Goal: Information Seeking & Learning: Find specific fact

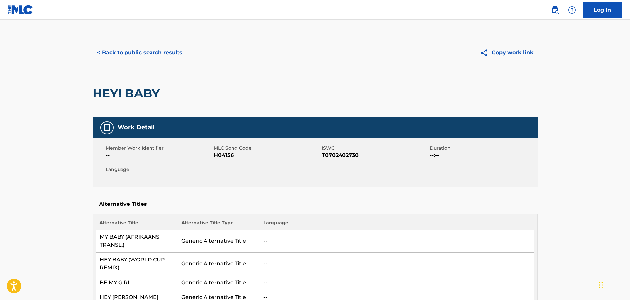
click at [116, 49] on button "< Back to public search results" at bounding box center [139, 52] width 94 height 16
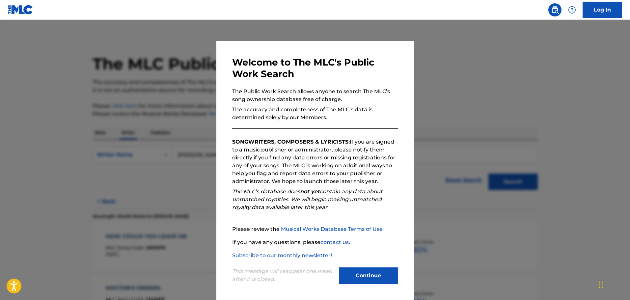
click at [365, 277] on button "Continue" at bounding box center [368, 275] width 59 height 16
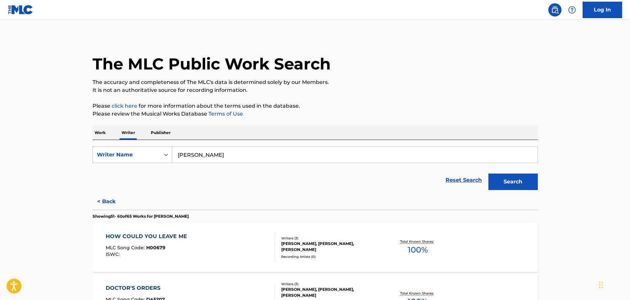
drag, startPoint x: 237, startPoint y: 158, endPoint x: 160, endPoint y: 148, distance: 78.0
click at [160, 148] on div "SearchWithCriteria42c8eb4b-2ab8-4c6d-9bb3-40d9a46fa34d Writer Name [PERSON_NAME]" at bounding box center [314, 154] width 445 height 16
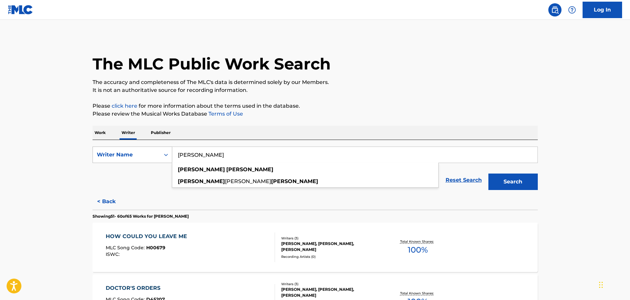
type input "[PERSON_NAME]"
click at [488, 173] on button "Search" at bounding box center [512, 181] width 49 height 16
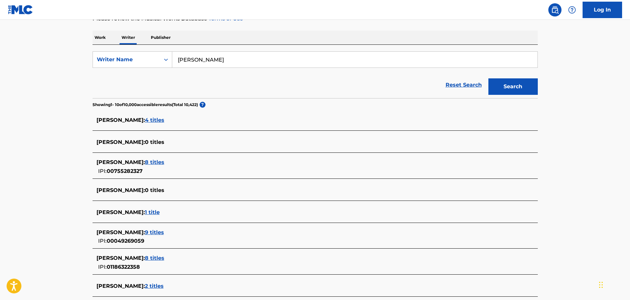
scroll to position [99, 0]
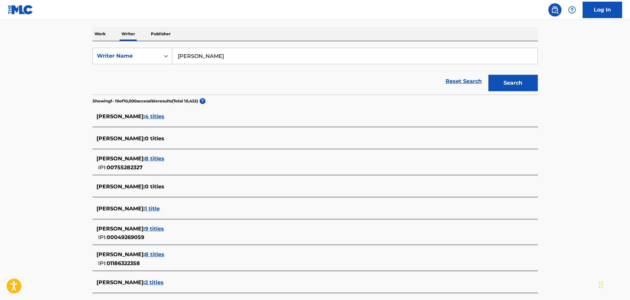
click at [164, 160] on span "8 titles" at bounding box center [154, 158] width 19 height 6
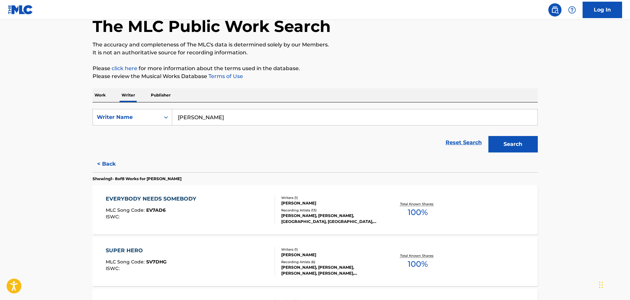
scroll to position [5, 0]
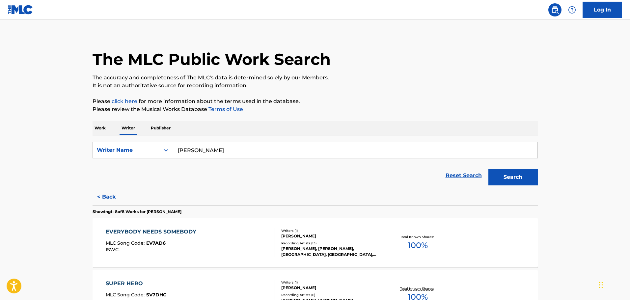
click at [220, 153] on input "[PERSON_NAME]" at bounding box center [354, 150] width 365 height 16
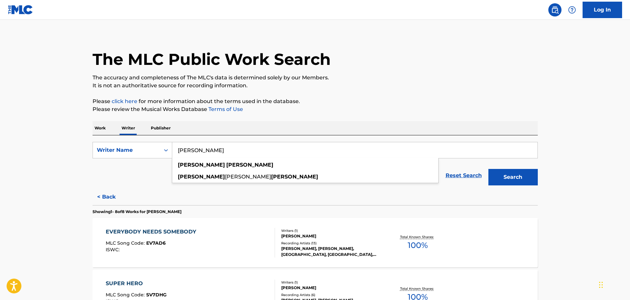
click at [488, 169] on button "Search" at bounding box center [512, 177] width 49 height 16
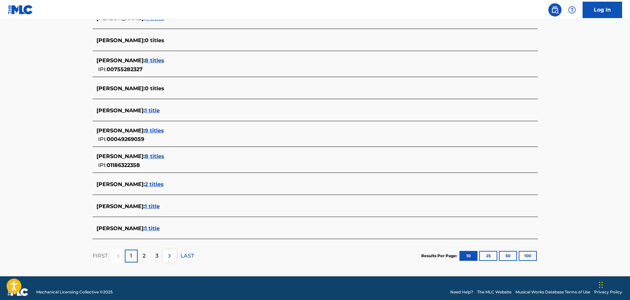
scroll to position [197, 0]
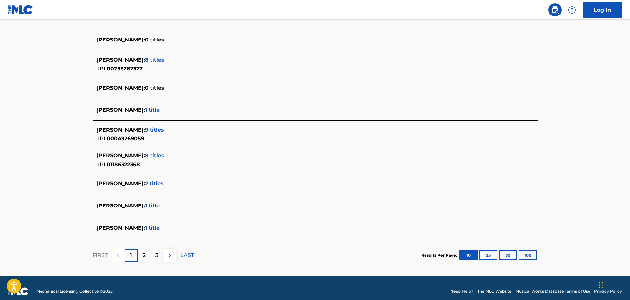
click at [145, 225] on span "1 title" at bounding box center [152, 227] width 15 height 6
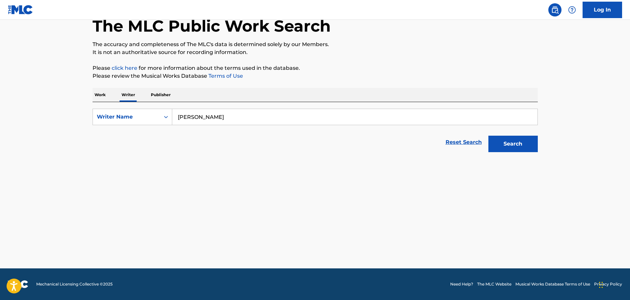
scroll to position [38, 0]
